Goal: Find specific page/section: Find specific page/section

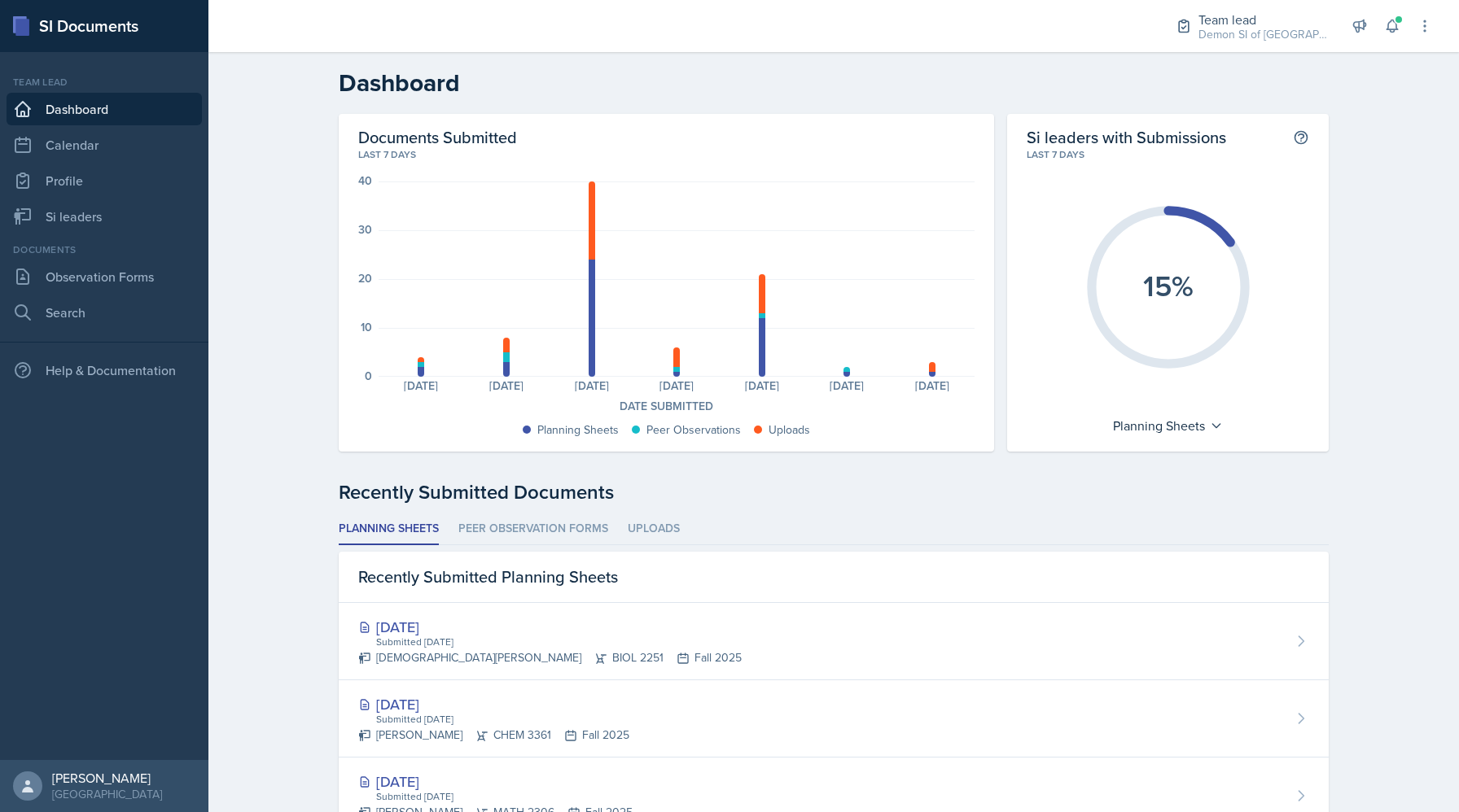
click at [1396, 40] on div "Team lead Demon SI of Fleet Street / Fall 2025 Director Team lead Demon SI of […" at bounding box center [1293, 26] width 280 height 52
click at [1396, 34] on icon at bounding box center [1393, 26] width 16 height 16
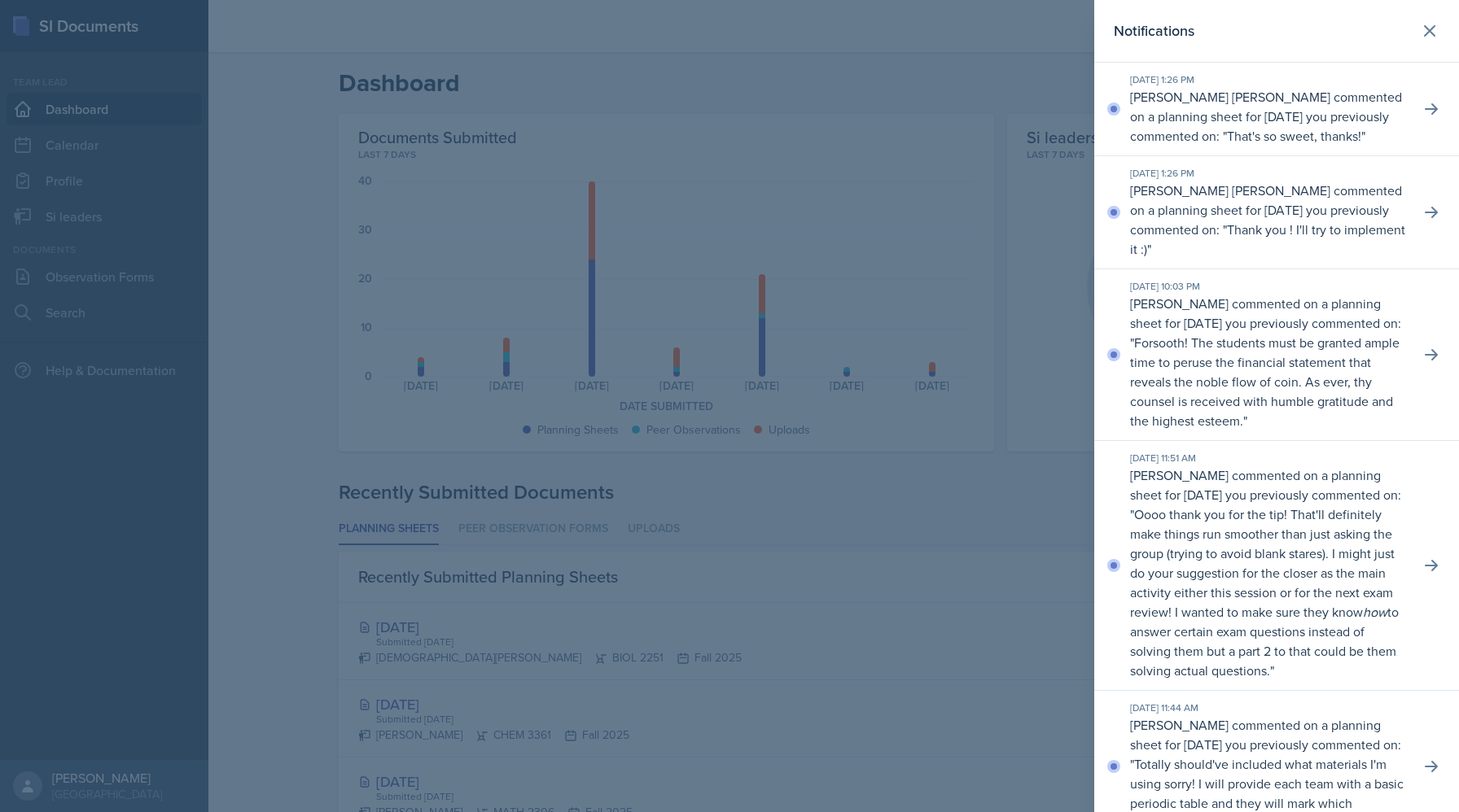
click at [985, 94] on div at bounding box center [729, 406] width 1459 height 812
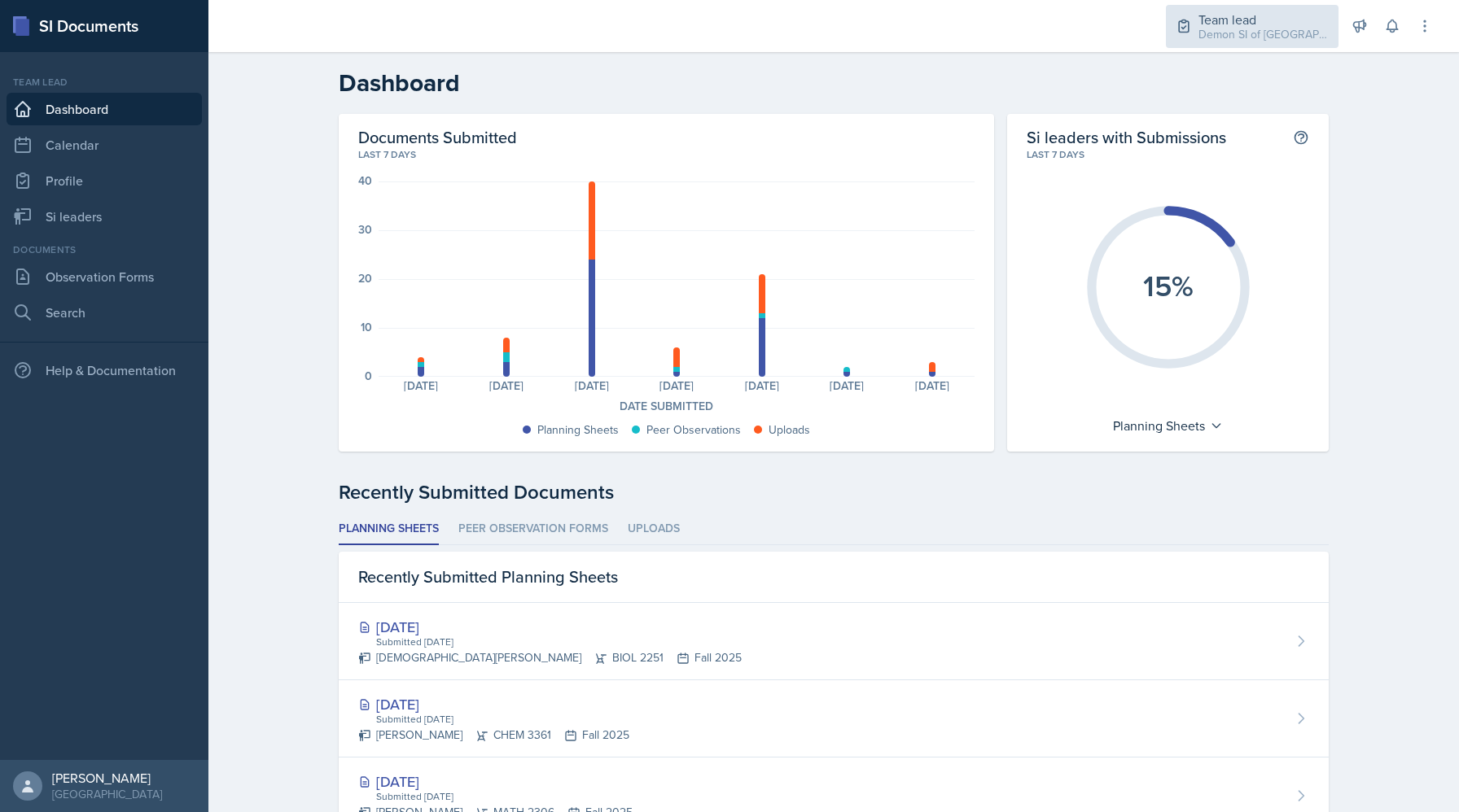
click at [1232, 36] on div "Demon SI of [GEOGRAPHIC_DATA] / Fall 2025" at bounding box center [1264, 34] width 131 height 17
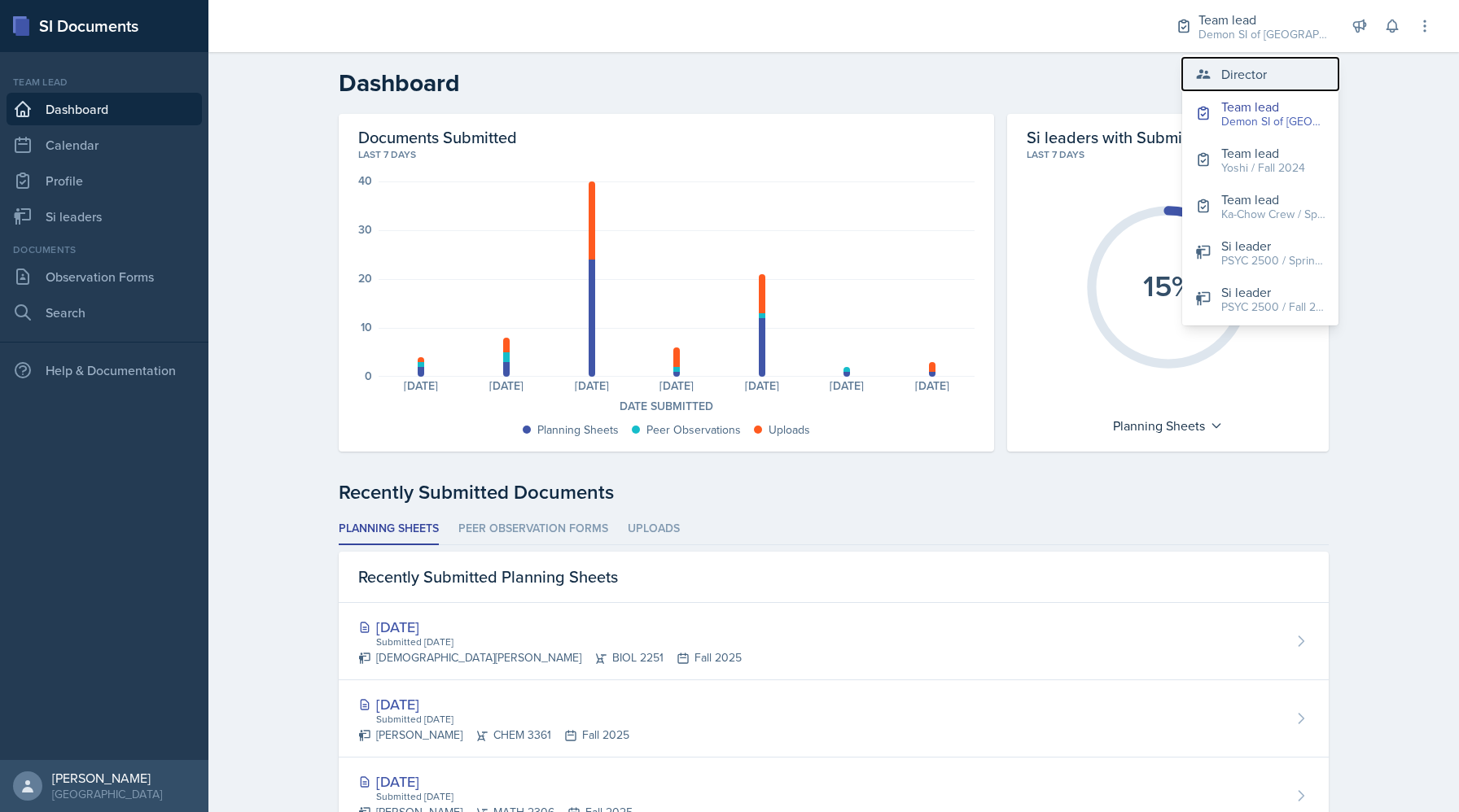
click at [1210, 74] on icon at bounding box center [1203, 74] width 16 height 16
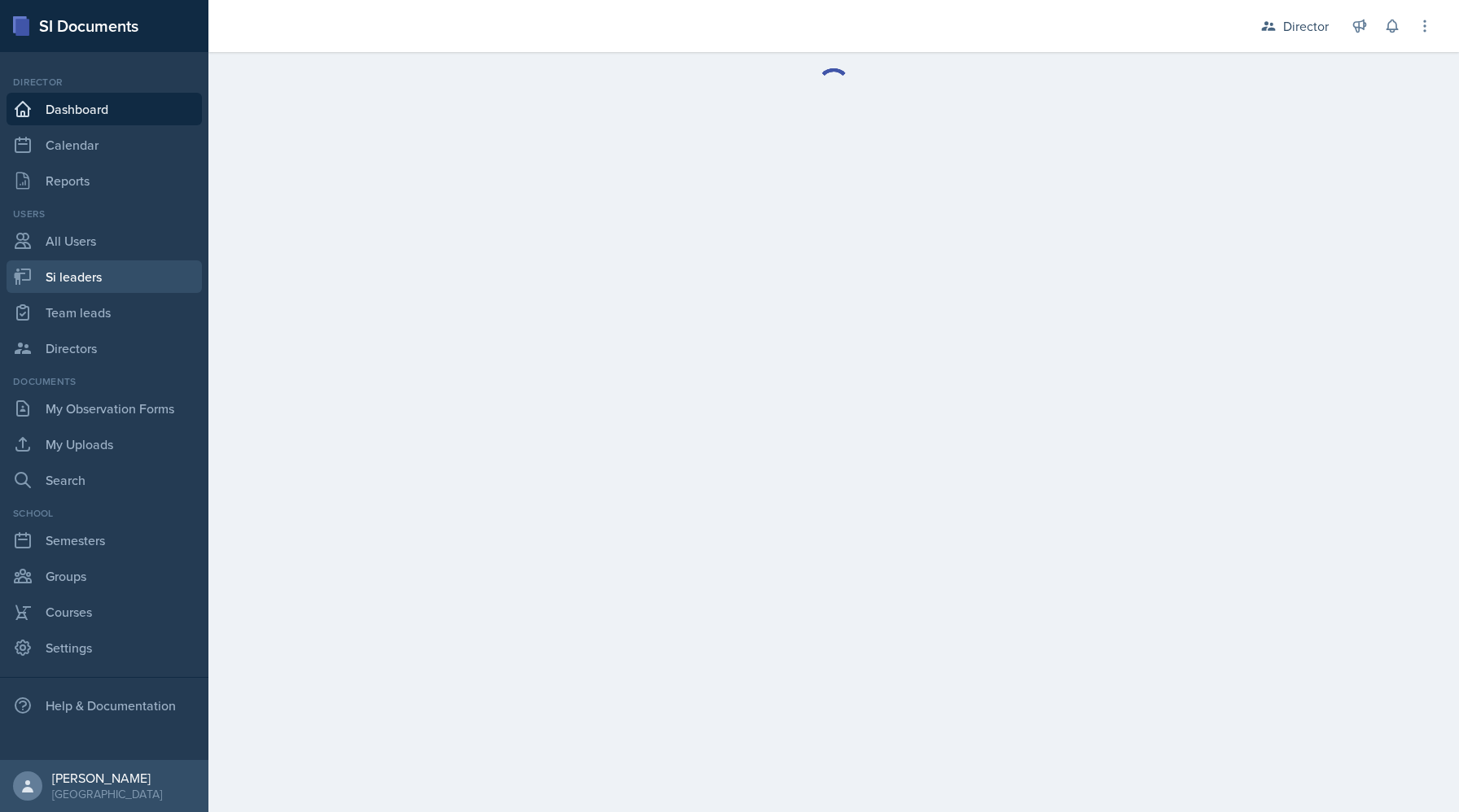
click at [111, 275] on link "Si leaders" at bounding box center [104, 276] width 195 height 33
select select "2bed604d-1099-4043-b1bc-2365e8740244"
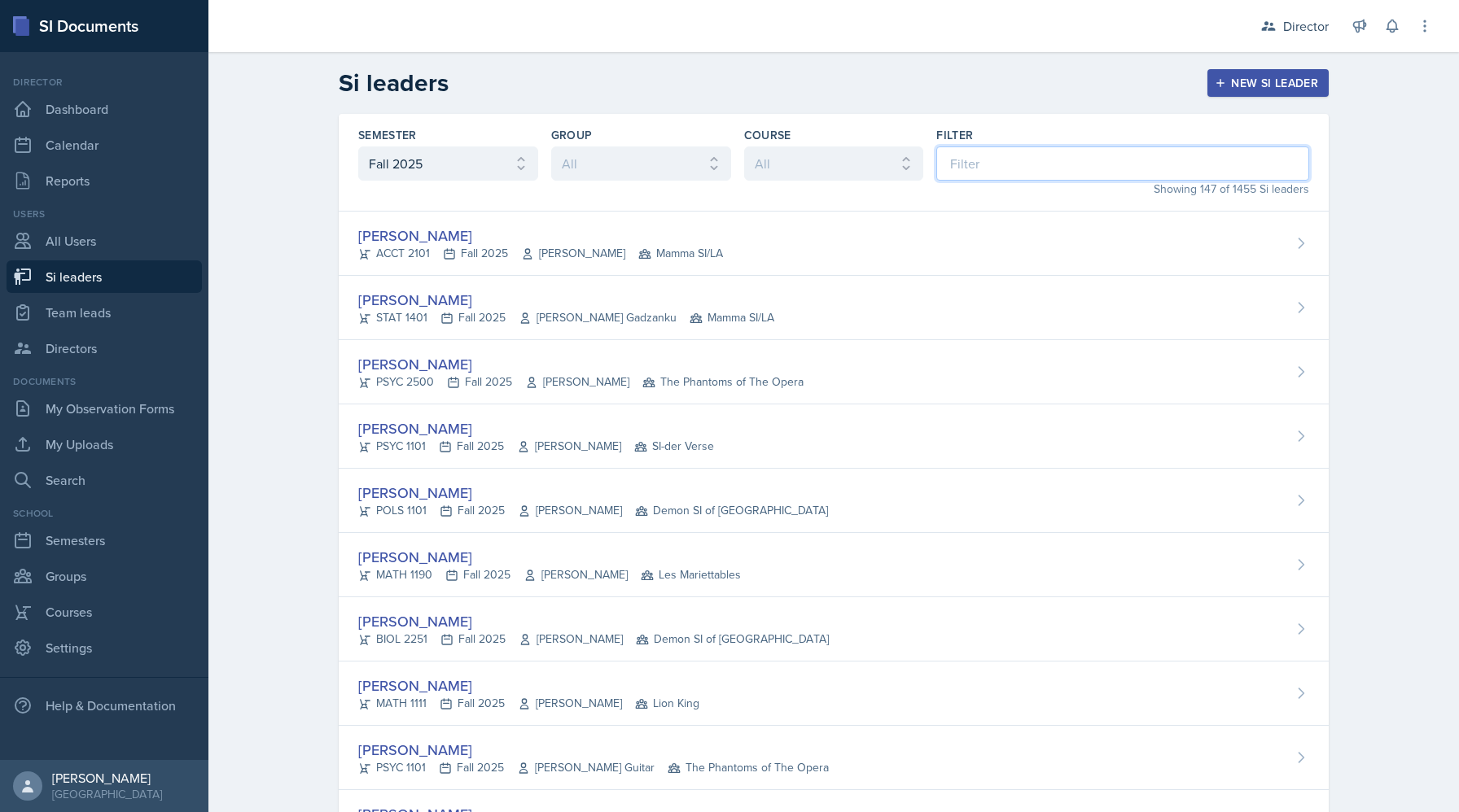
click at [1038, 167] on input at bounding box center [1122, 163] width 373 height 35
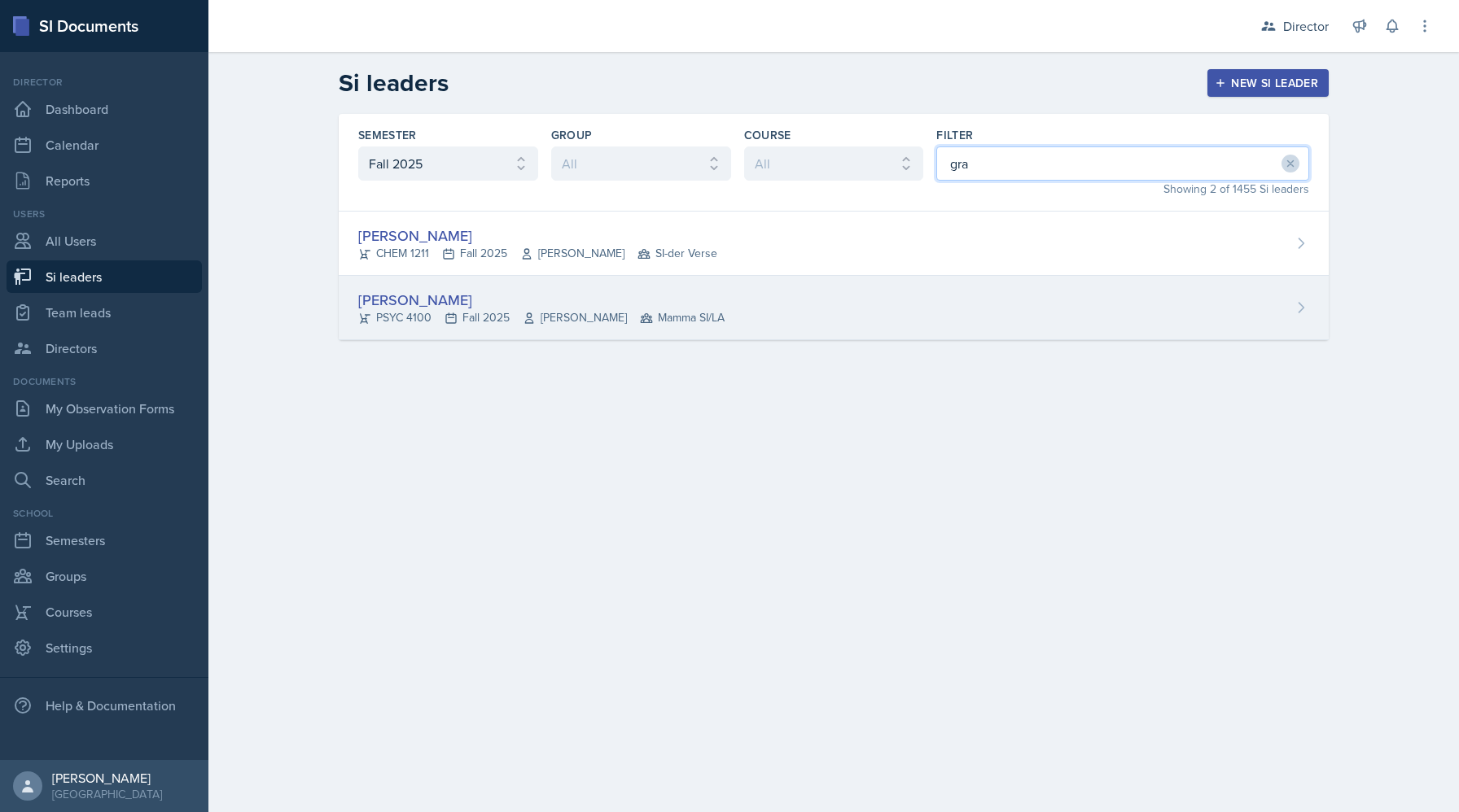
type input "gra"
click at [918, 327] on div "[PERSON_NAME] PSYC 4100 Fall 2025 [PERSON_NAME] Story Mamma SI/LA" at bounding box center [834, 308] width 990 height 64
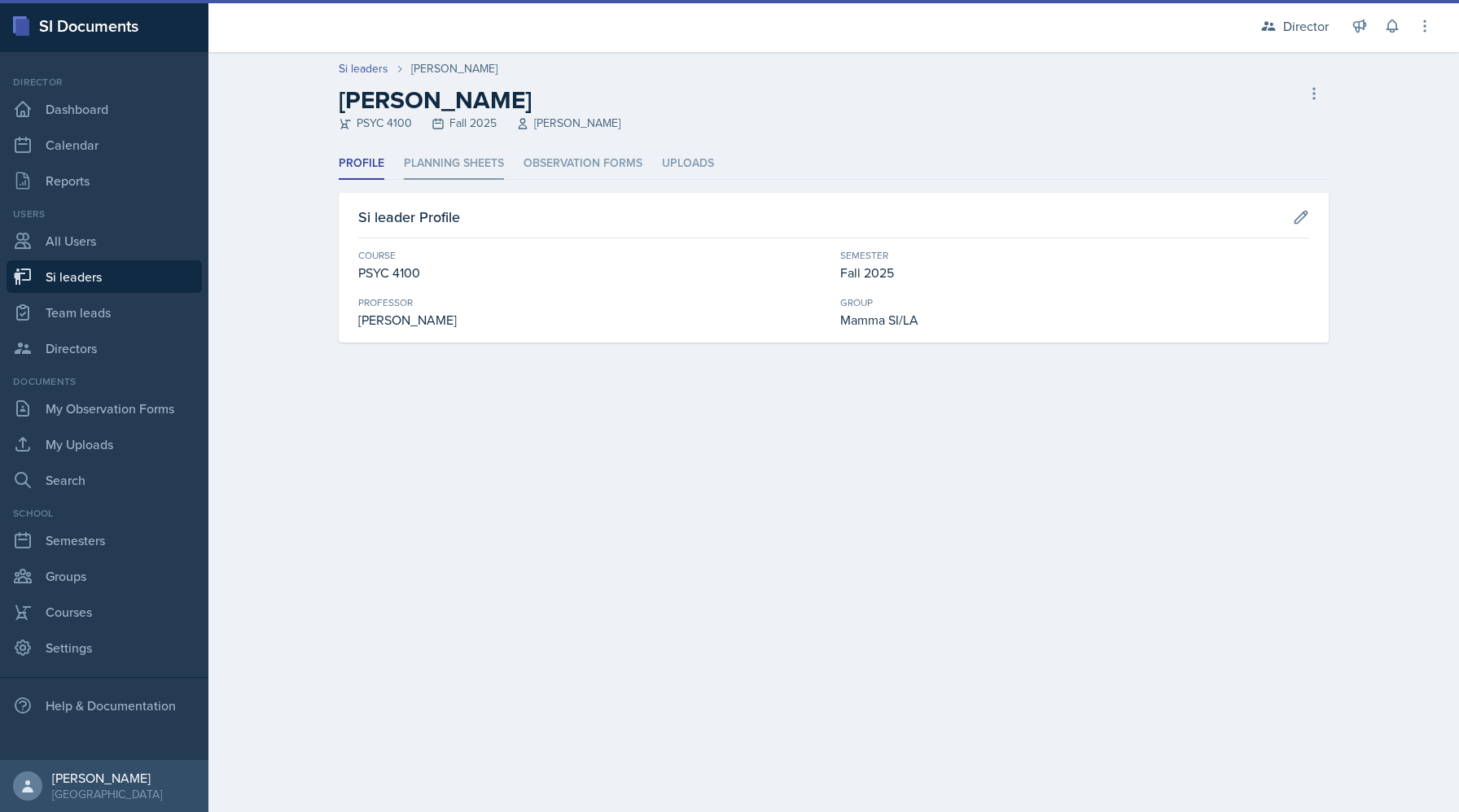
click at [429, 160] on li "Planning Sheets" at bounding box center [454, 164] width 100 height 32
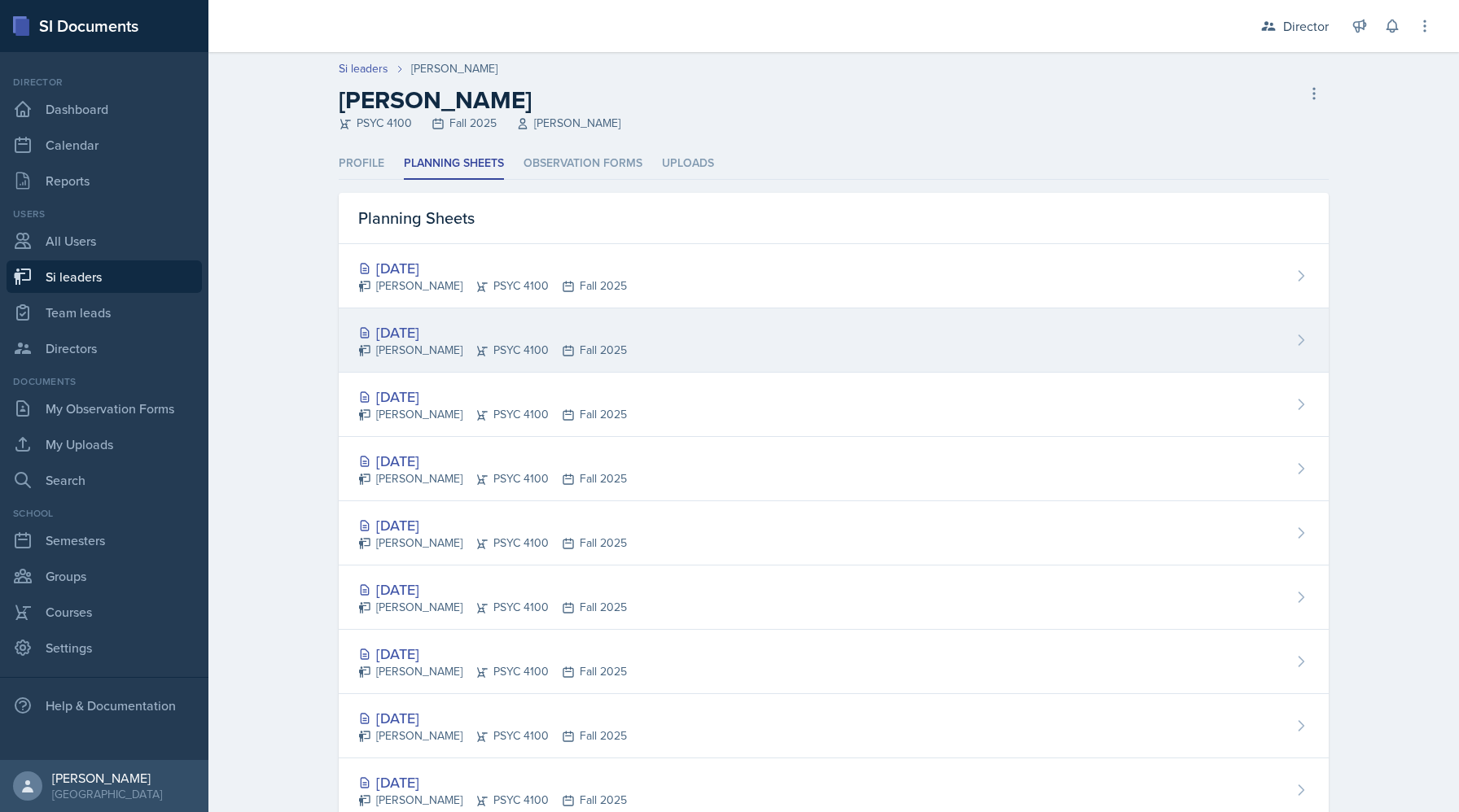
click at [491, 347] on div "[PERSON_NAME] PSYC 4100 Fall 2025" at bounding box center [492, 350] width 268 height 17
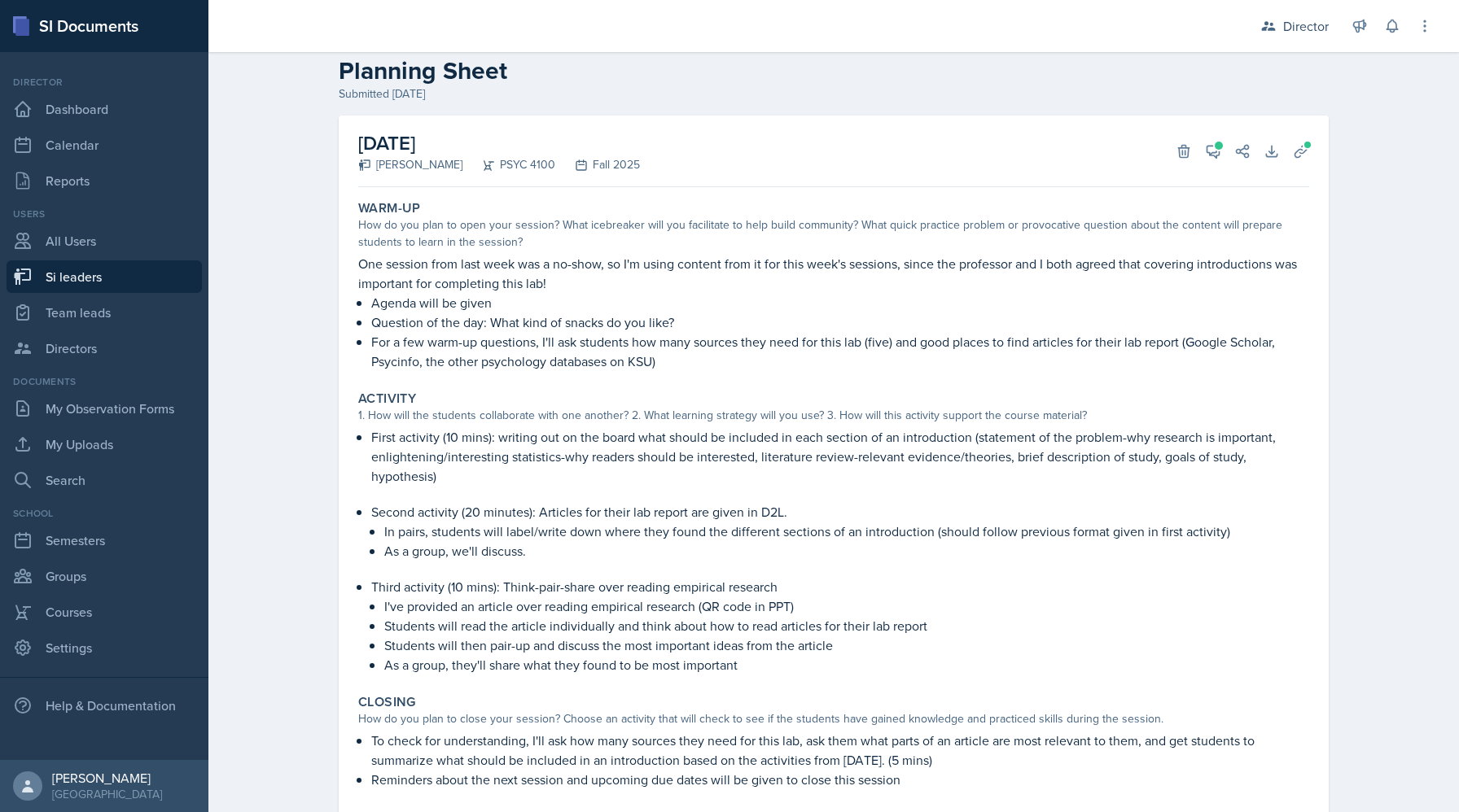
scroll to position [32, 0]
click at [1214, 142] on icon at bounding box center [1213, 149] width 16 height 16
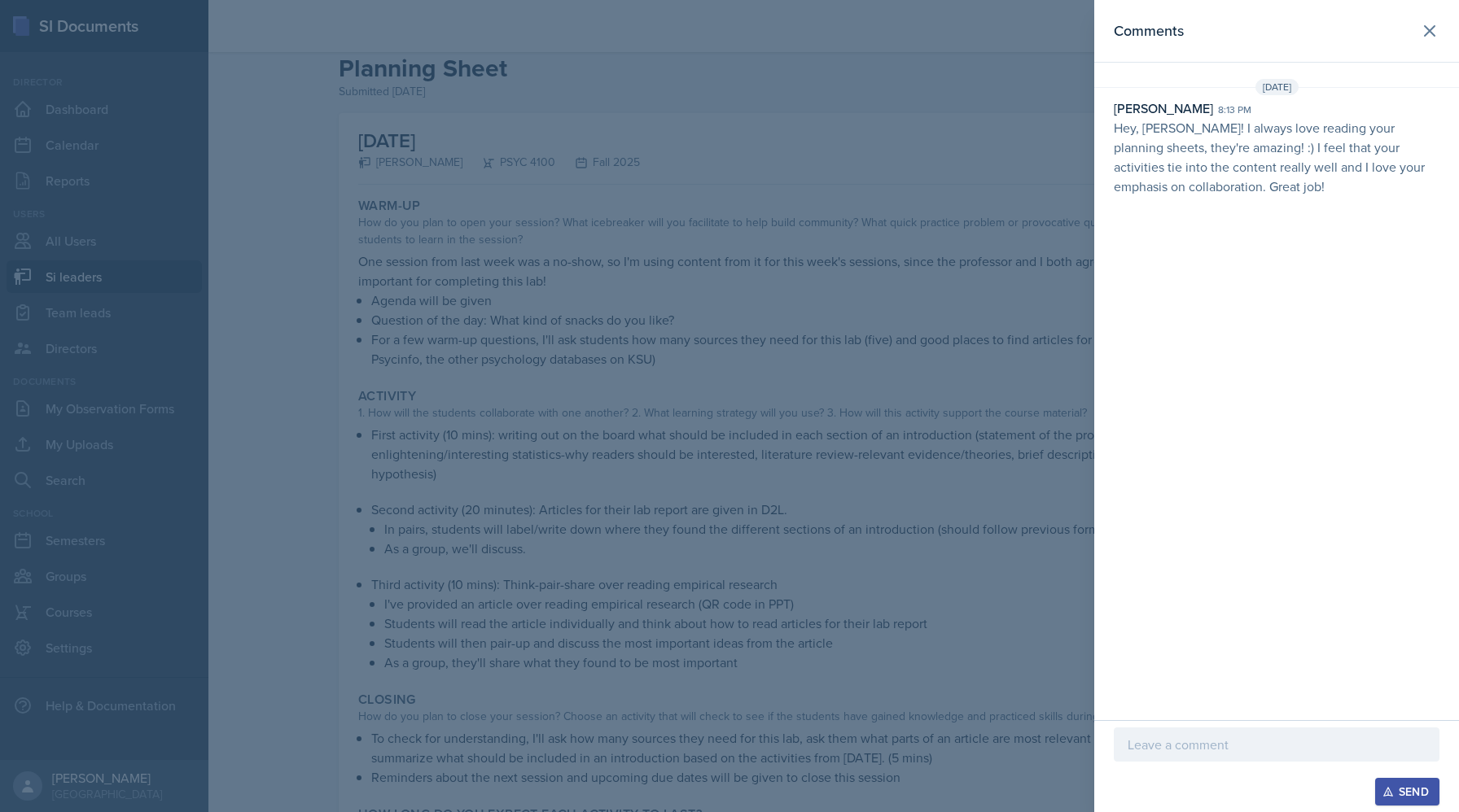
click at [865, 413] on div at bounding box center [729, 406] width 1459 height 812
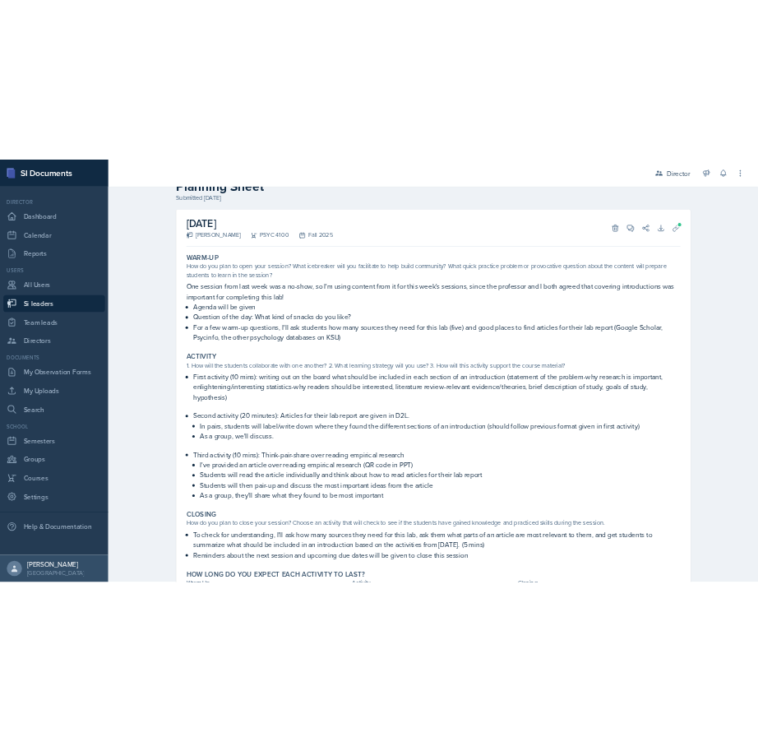
scroll to position [0, 0]
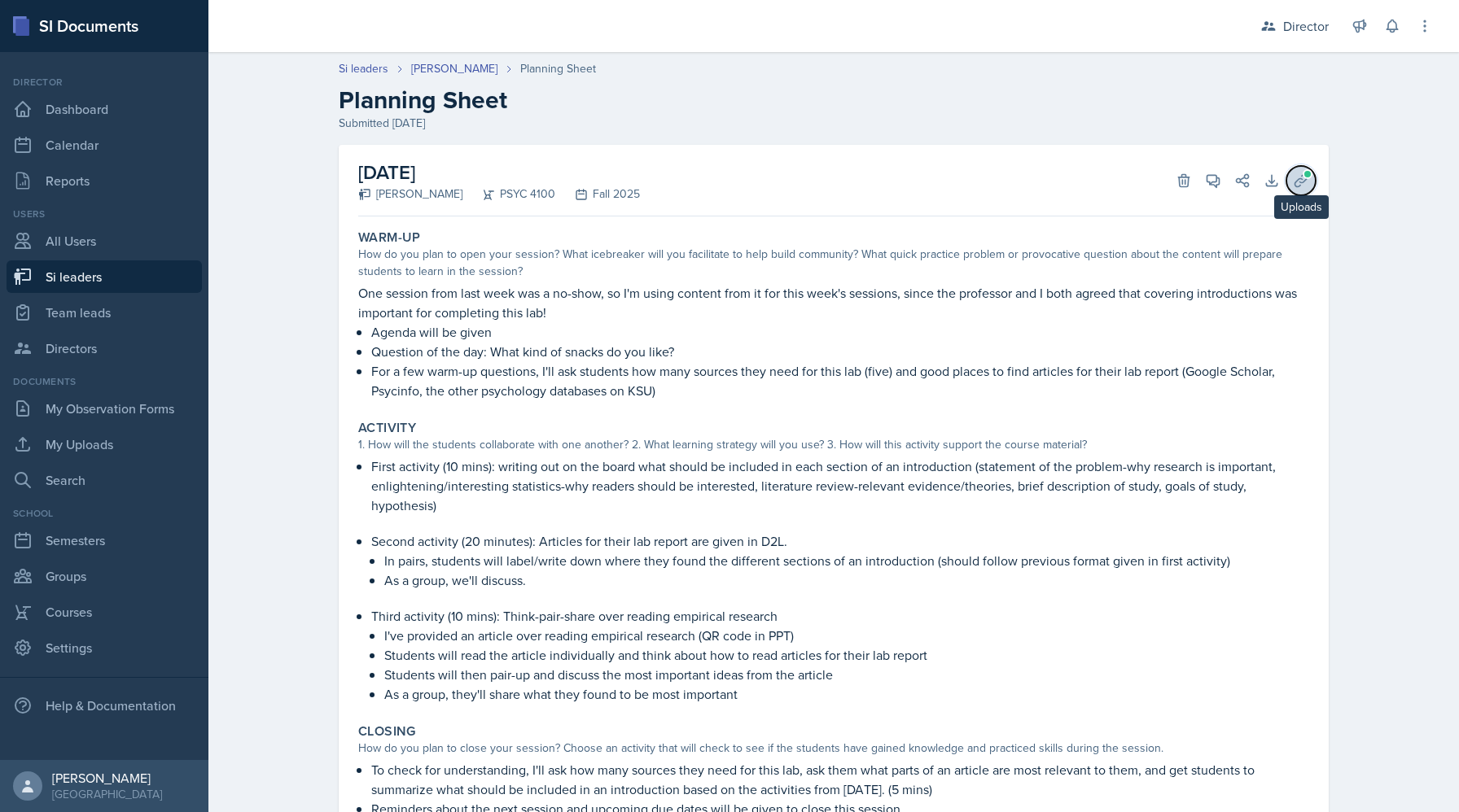
click at [1303, 180] on icon at bounding box center [1302, 180] width 16 height 16
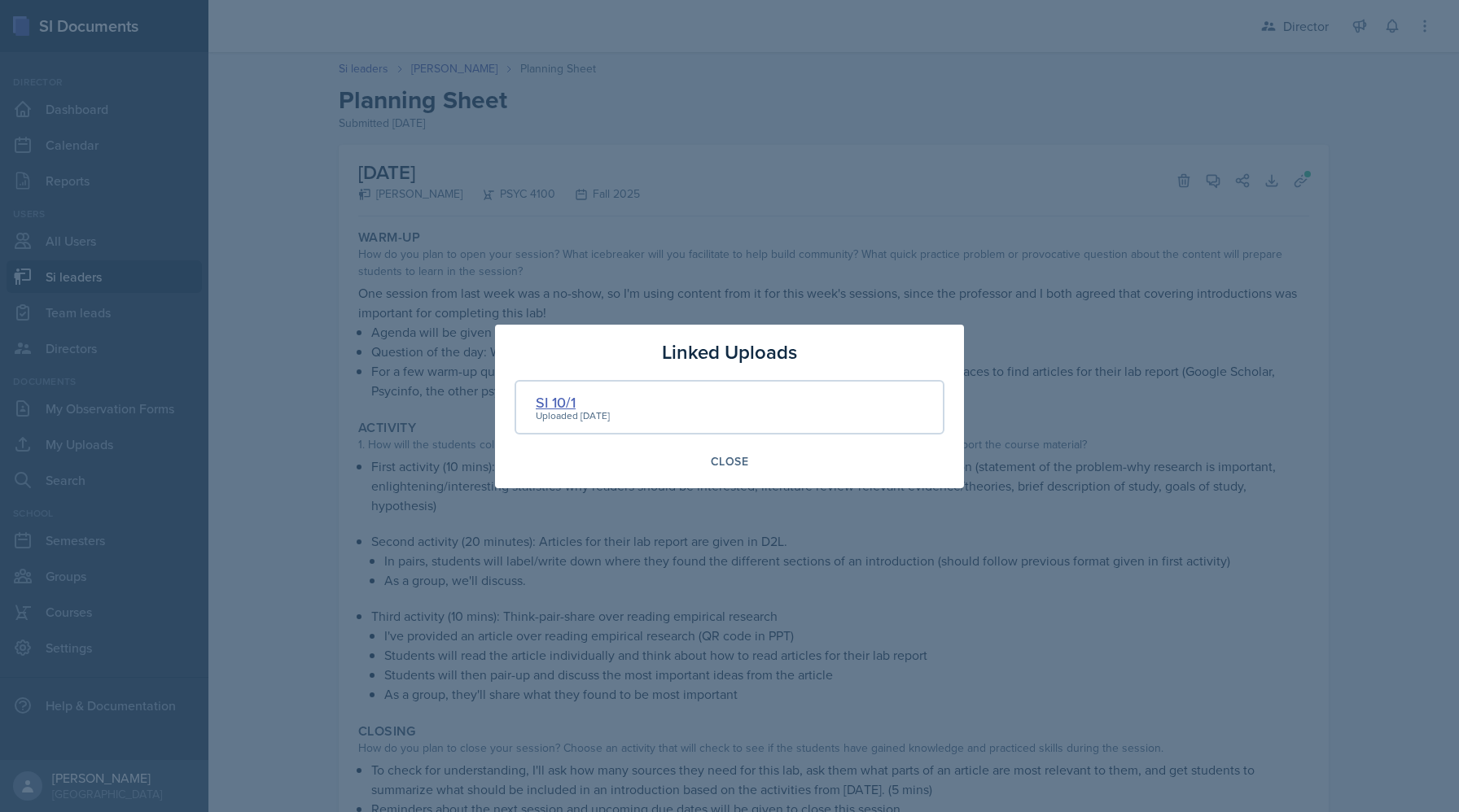
click at [554, 406] on div "SI 10/1" at bounding box center [573, 402] width 74 height 22
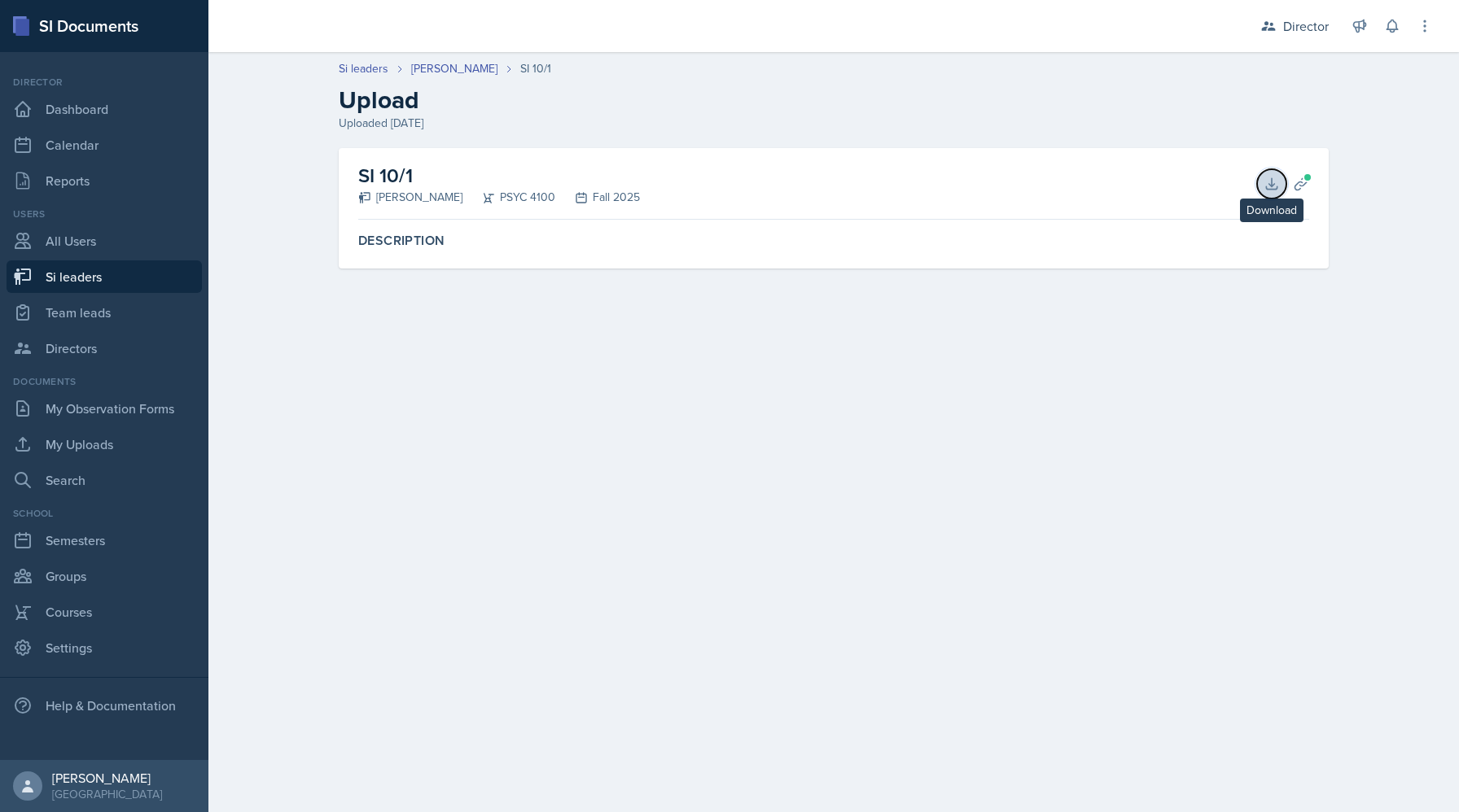
click at [1277, 187] on icon at bounding box center [1271, 183] width 11 height 11
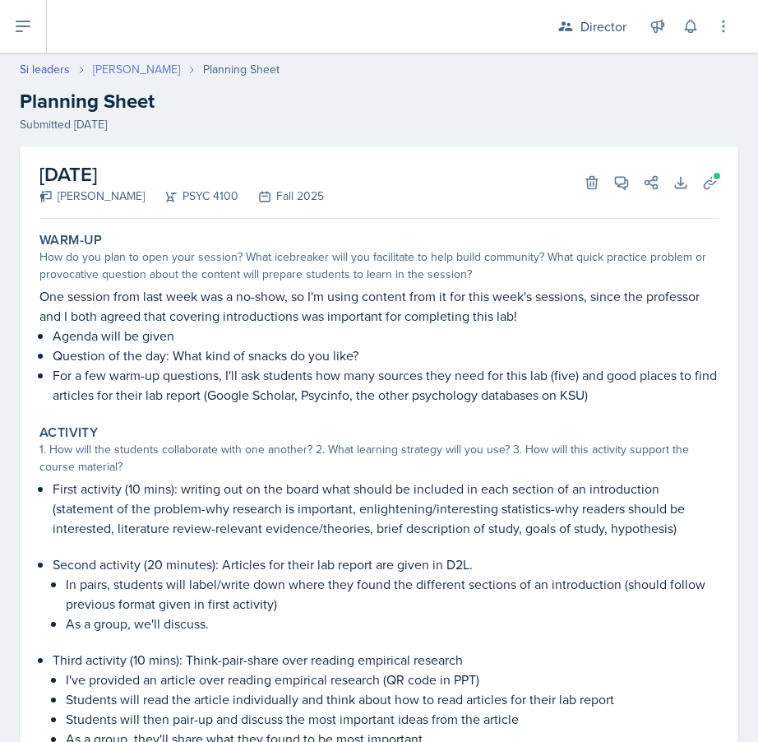
click at [108, 71] on link "[PERSON_NAME]" at bounding box center [136, 69] width 87 height 17
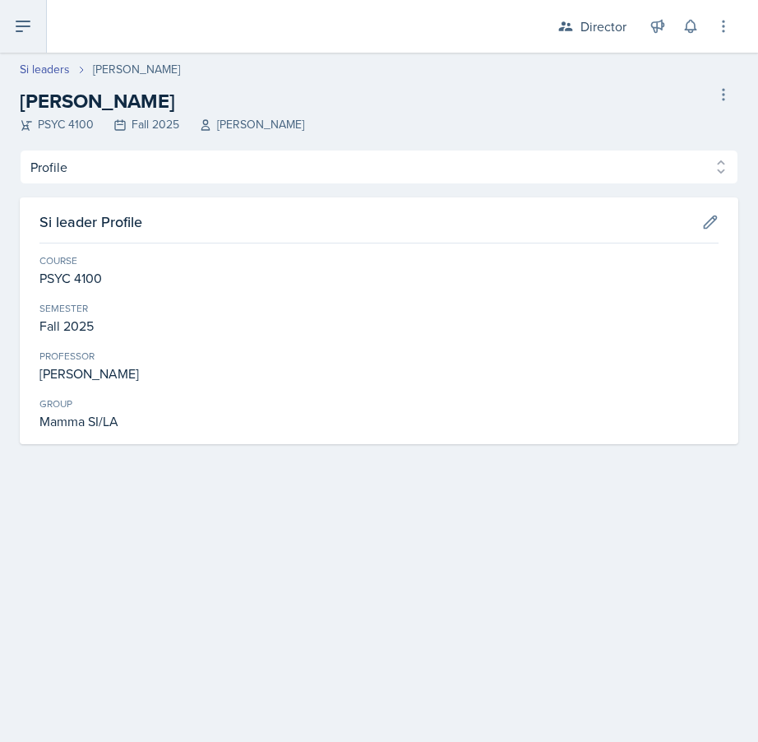
click at [16, 37] on button at bounding box center [23, 26] width 47 height 53
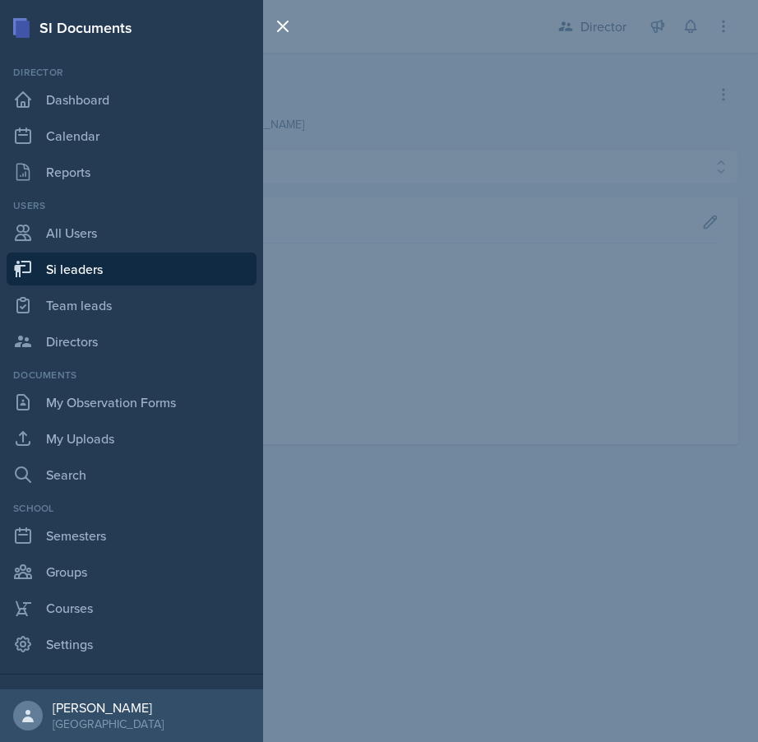
click at [563, 203] on div "SI Documents Director Dashboard Calendar Reports Users All Users Si leaders Tea…" at bounding box center [379, 371] width 758 height 742
